Goal: Transaction & Acquisition: Purchase product/service

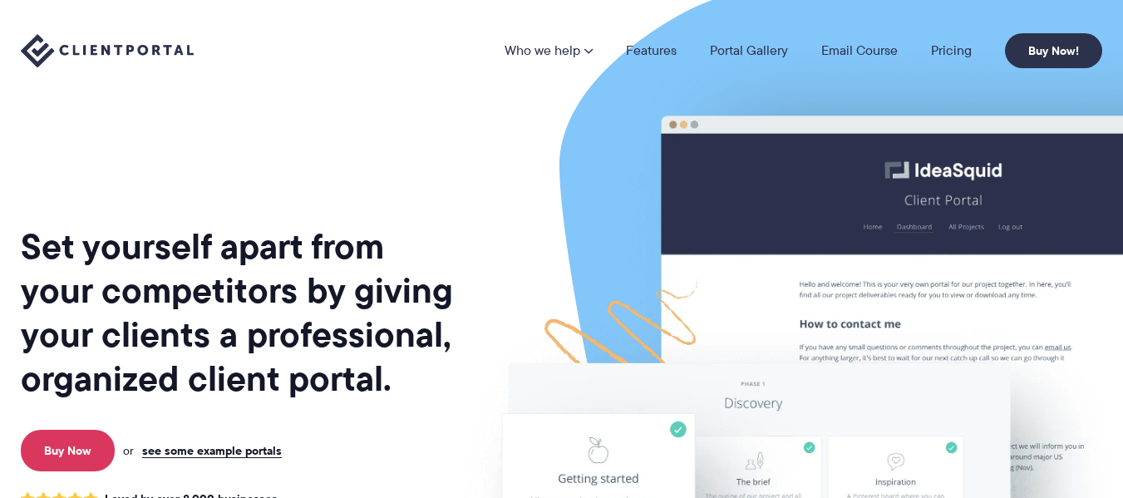
click at [1010, 187] on img at bounding box center [898, 411] width 932 height 797
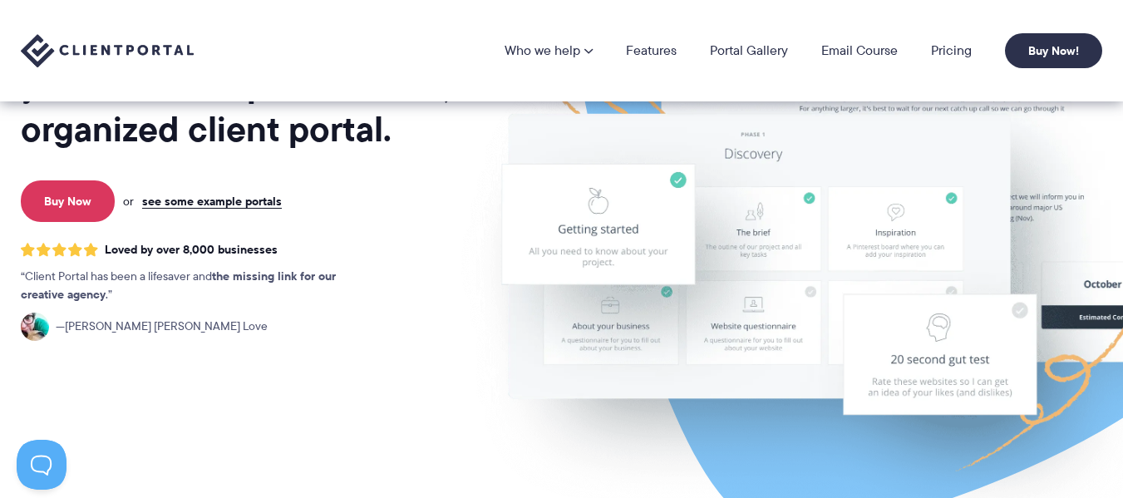
scroll to position [83, 0]
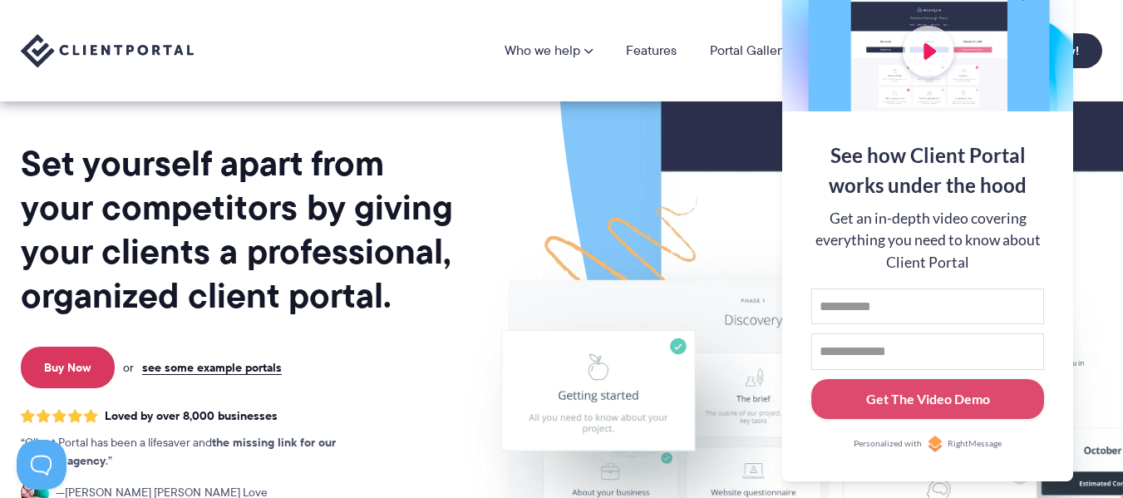
click at [1100, 109] on img at bounding box center [898, 328] width 932 height 797
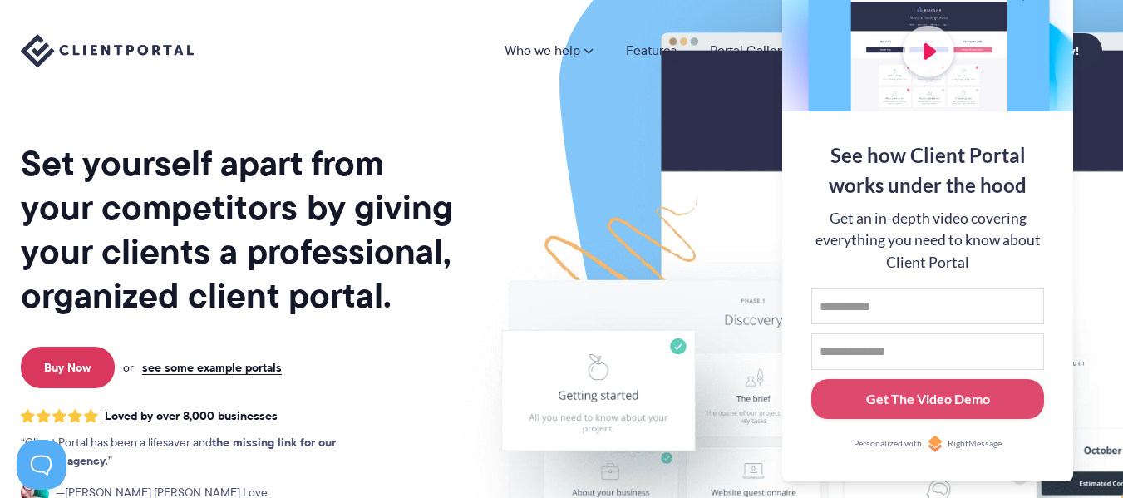
scroll to position [0, 0]
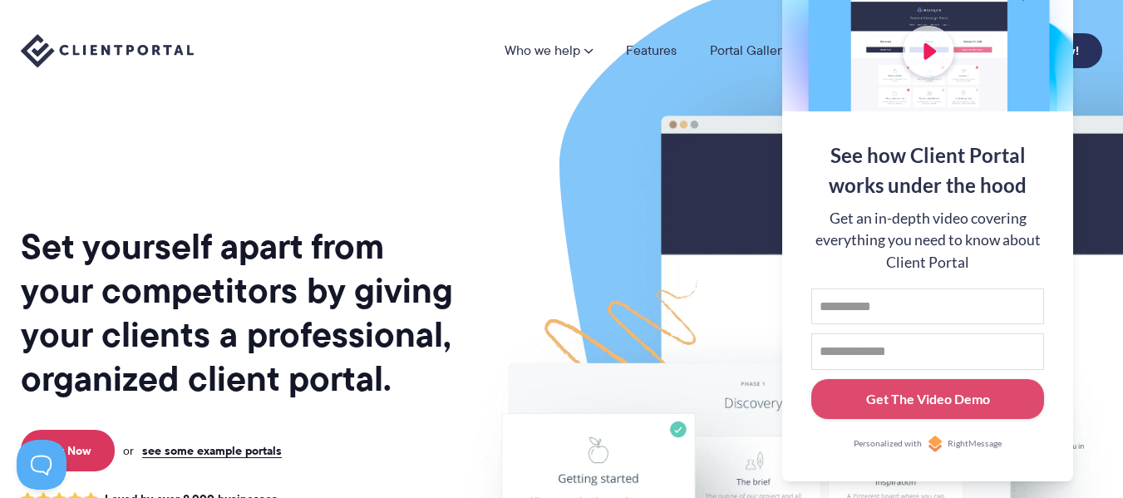
click at [1082, 55] on link "Buy Now!" at bounding box center [1053, 50] width 97 height 35
click at [685, 70] on div "Who we help Who we help View pricing Agencies See how Client Portal can help gi…" at bounding box center [561, 50] width 1123 height 101
click at [1064, 10] on div at bounding box center [927, 3] width 291 height 216
click at [1088, 271] on img at bounding box center [898, 411] width 932 height 797
